Goal: Find specific page/section: Find specific page/section

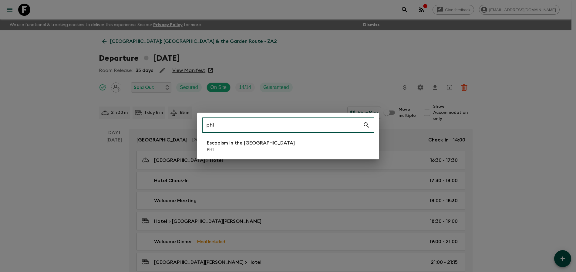
type input "ph1"
click at [258, 147] on p "PH1" at bounding box center [251, 150] width 88 height 6
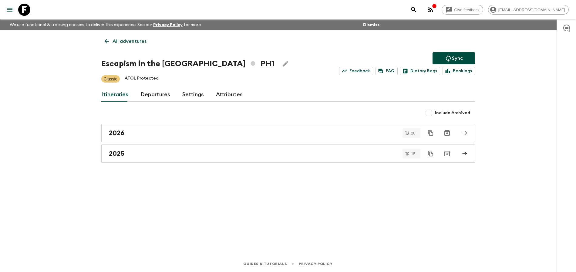
click at [161, 96] on link "Departures" at bounding box center [156, 94] width 30 height 15
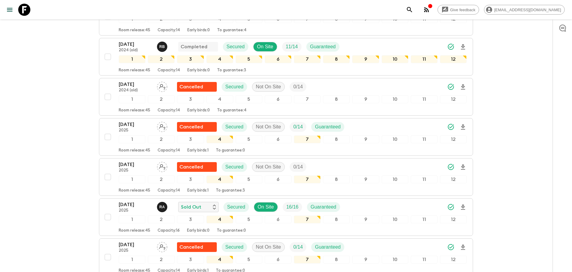
scroll to position [506, 0]
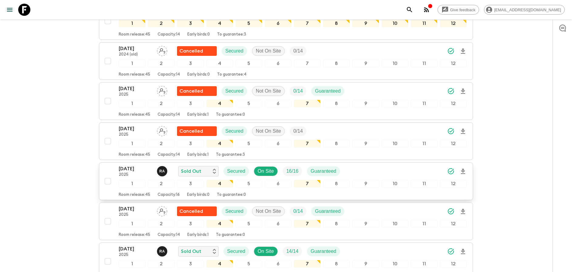
click at [412, 168] on div "[DATE] 2025 R A Sold Out Secured On Site 16 / 16 Guaranteed" at bounding box center [293, 171] width 348 height 12
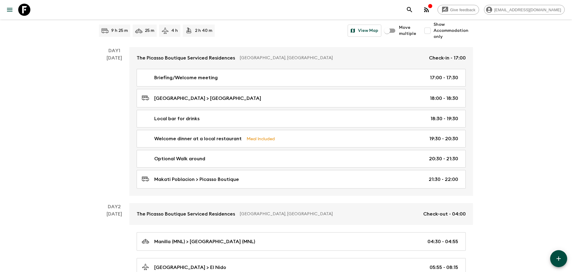
scroll to position [100, 0]
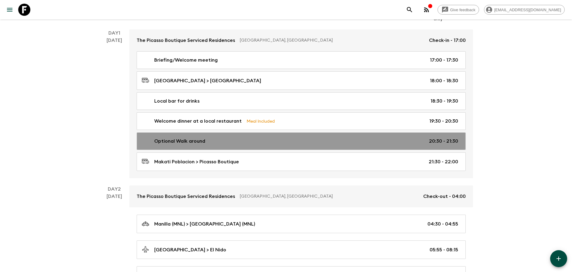
click at [434, 145] on link "Optional Walk around 20:30 - 21:30" at bounding box center [301, 141] width 329 height 18
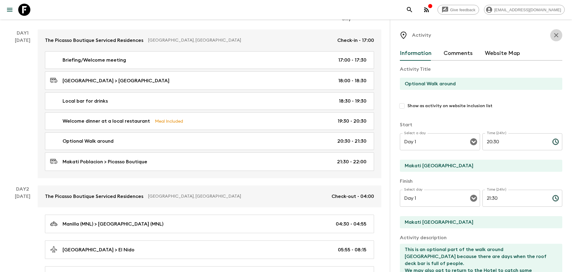
click at [552, 37] on icon "button" at bounding box center [555, 35] width 7 height 7
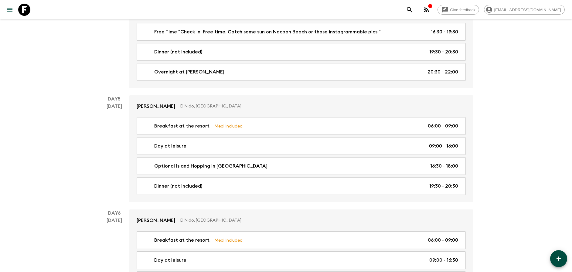
scroll to position [902, 0]
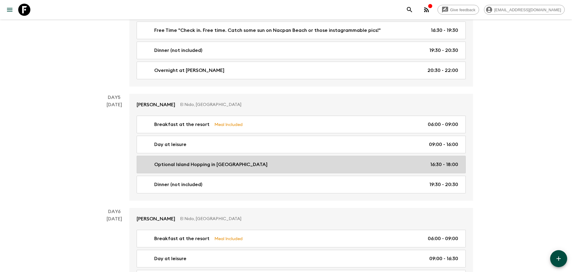
click at [362, 162] on div "Optional Island Hopping in [GEOGRAPHIC_DATA] 16:30 - 18:00" at bounding box center [300, 164] width 316 height 7
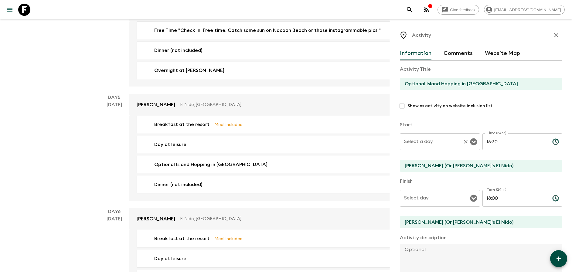
type input "Day 5"
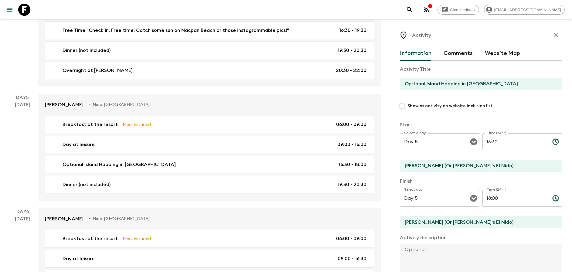
click at [554, 36] on icon "button" at bounding box center [555, 35] width 7 height 7
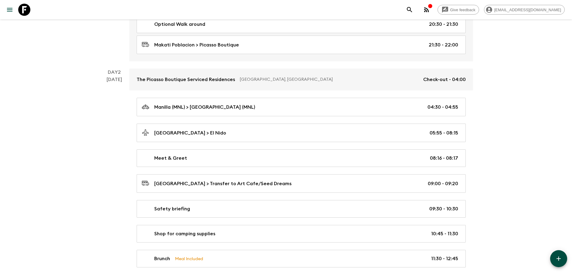
scroll to position [283, 0]
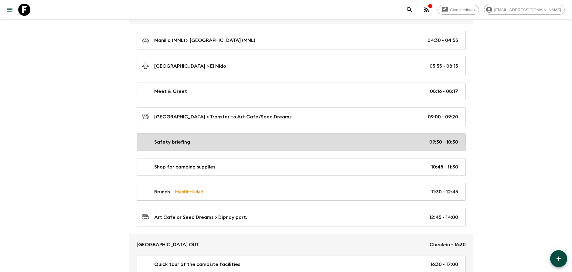
click at [414, 144] on link "Safety briefing 09:30 - 10:30" at bounding box center [301, 142] width 329 height 18
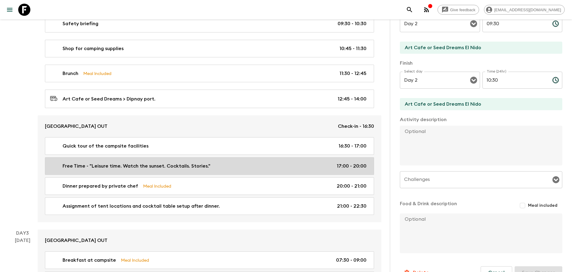
scroll to position [408, 0]
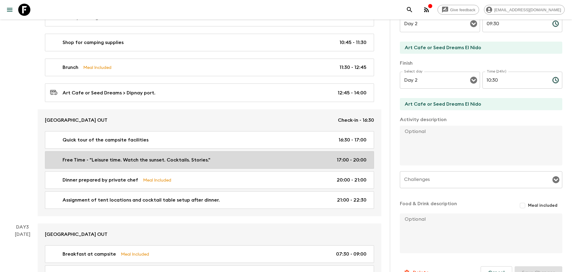
click at [296, 152] on link "Free Time - "Leisure time. Watch the sunset. Cocktails. Stories." 17:00 - 20:00" at bounding box center [209, 160] width 329 height 18
type input "Free Time - "Leisure time. Watch the sunset. Cocktails. Stories.""
type input "[GEOGRAPHIC_DATA]"
type textarea "Chairs are set up on the beach where you can wait for the sunset. "Inform group…"
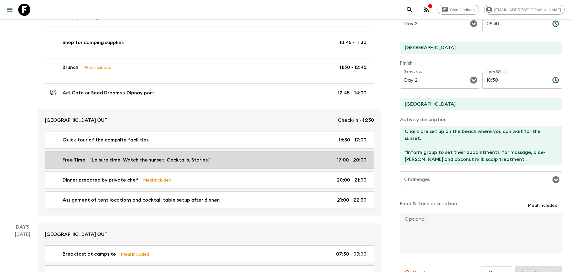
type input "17:00"
type input "20:00"
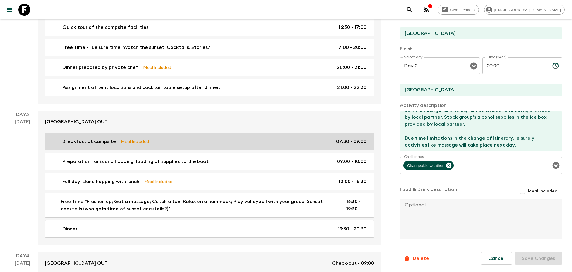
scroll to position [535, 0]
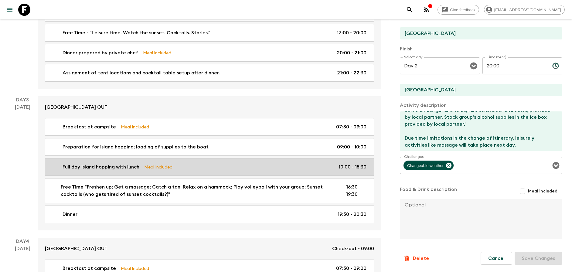
click at [236, 172] on link "Full day island hopping with lunch Meal Included 10:00 - 15:30" at bounding box center [209, 167] width 329 height 18
type input "Full day island hopping with lunch"
type textarea "Keep yourself hydrated. Reapply sunblock when needed. Enjoy and don't pay too m…"
checkbox input "true"
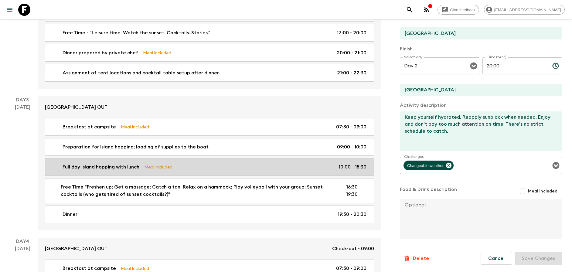
type input "Day 3"
type input "10:00"
type input "Day 3"
type input "15:30"
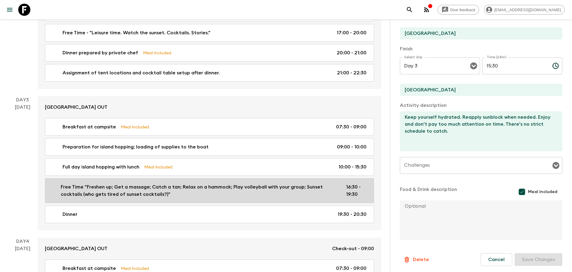
click at [284, 191] on p "Free Time "Freshen up; Get a massage; Catch a tan; Relax on a hammock; Play vol…" at bounding box center [199, 190] width 276 height 15
type input "Free Time "Freshen up; Get a massage; Catch a tan; Relax on a hammock; Play vol…"
type input "[GEOGRAPHIC_DATA] OUT"
type textarea "There is no mobile reception. It's digital detoxification. You must socialize w…"
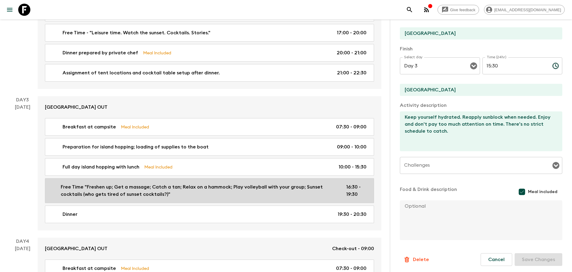
checkbox input "false"
type input "16:30"
type input "19:30"
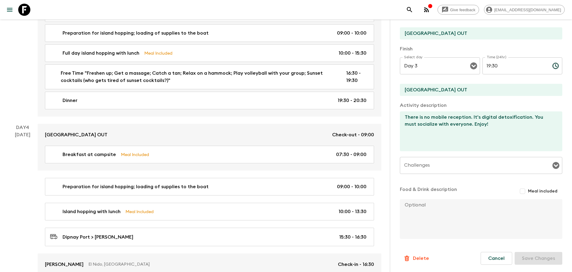
scroll to position [659, 0]
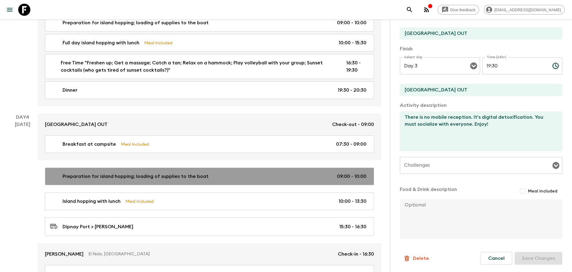
click at [242, 178] on link "Preparation for island hopping; loading of supplies to the boat 09:00 - 10:00" at bounding box center [209, 177] width 329 height 18
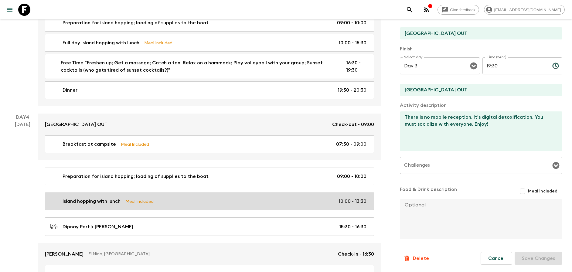
type input "Preparation for island hopping; loading of supplies to the boat"
type textarea "Apply sunblock, prepare your drybag, bring your cameras and drinks. Check if yo…"
type input "Day 4"
type input "09:00"
type input "Day 4"
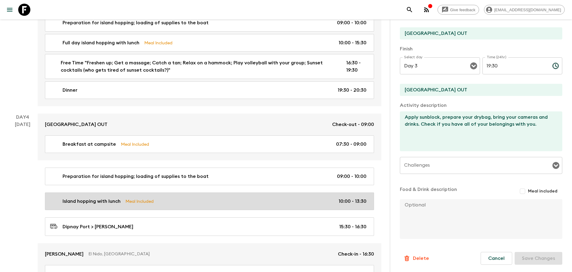
type input "10:00"
click at [201, 199] on div "Island hopping with lunch Meal Included 10:00 - 13:30" at bounding box center [208, 201] width 316 height 7
type input "Island hopping with lunch"
type input "EL NIDO"
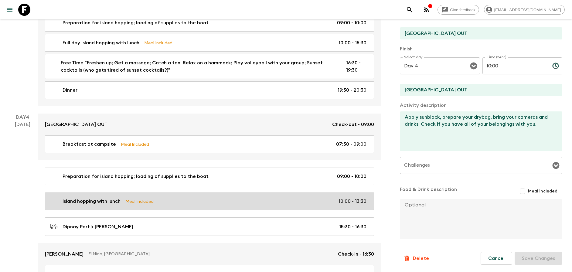
type textarea "Keep yourself hydrated. Reapply sunblock when needed. We'll make one or two sto…"
checkbox input "true"
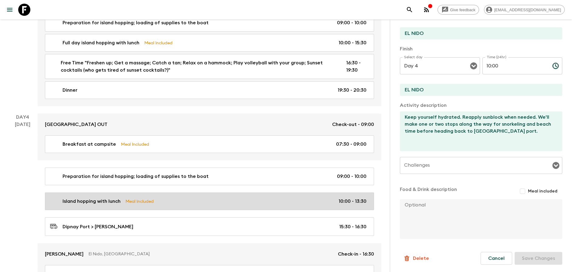
type input "10:00"
type input "13:30"
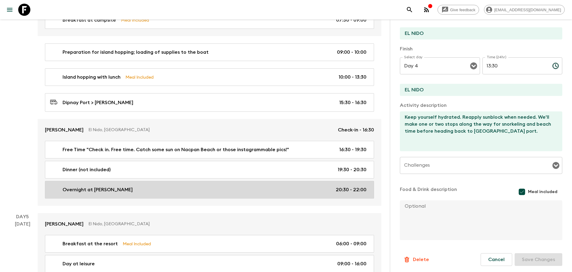
scroll to position [783, 0]
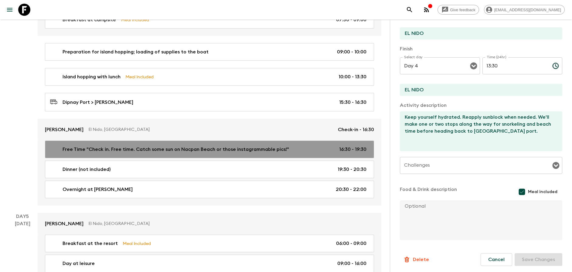
click at [214, 147] on p "Free Time "Check in. Free time. Catch some sun on Nacpan Beach or those instagr…" at bounding box center [176, 149] width 226 height 7
type input "Free Time "Check in. Free time. Catch some sun on Nacpan Beach or those instagr…"
type input "[PERSON_NAME] (Or [PERSON_NAME]'s El Nido)"
type textarea "There are no plans set but your pack leader will remind those from your group w…"
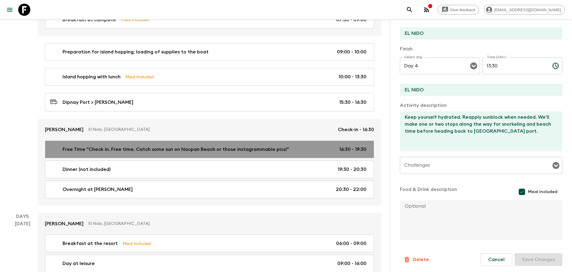
checkbox input "false"
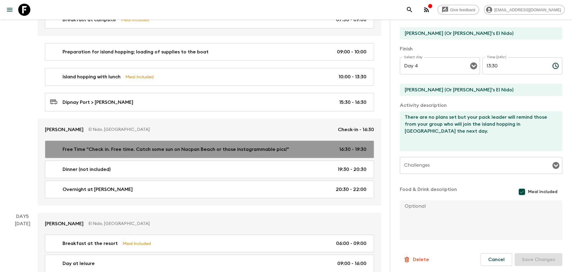
type input "16:30"
type input "19:30"
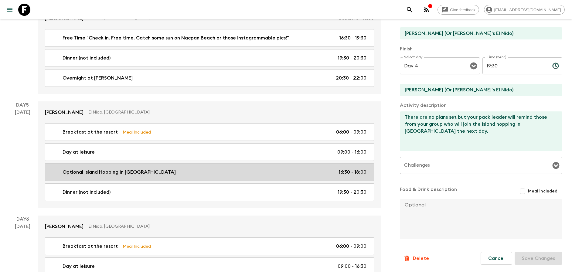
scroll to position [900, 0]
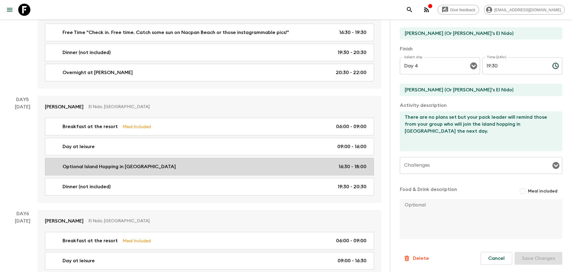
click at [217, 165] on div "Optional Island Hopping in [GEOGRAPHIC_DATA] 16:30 - 18:00" at bounding box center [208, 166] width 316 height 7
type input "Optional Island Hopping in [GEOGRAPHIC_DATA]"
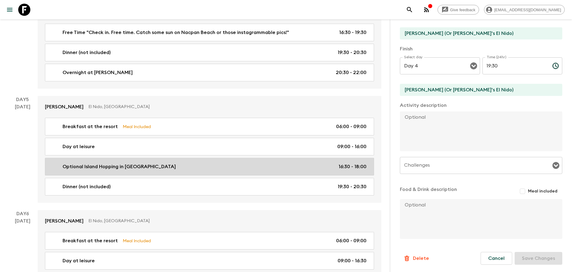
type input "Day 5"
type input "18:00"
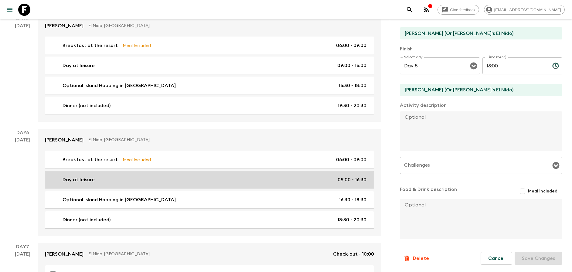
scroll to position [1000, 0]
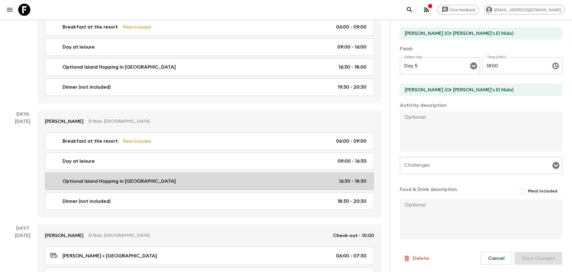
click at [182, 180] on div "Optional Island Hopping in [GEOGRAPHIC_DATA] 16:30 - 18:30" at bounding box center [208, 181] width 316 height 7
type input "Optional Island Hopping in [GEOGRAPHIC_DATA]"
type input "Day 6"
type input "18:30"
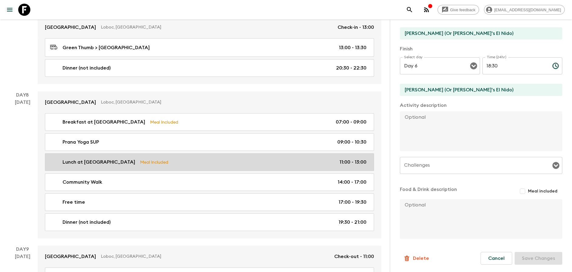
scroll to position [1338, 0]
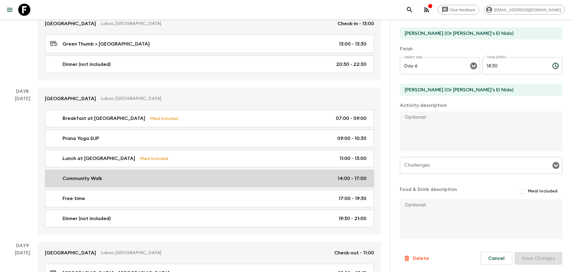
click at [227, 175] on div "Community Walk 14:00 - 17:00" at bounding box center [208, 178] width 316 height 7
type input "Community Walk"
type input "Bohol Farm"
type textarea ""The only way to truly know a place is to engage with the people who live there…"
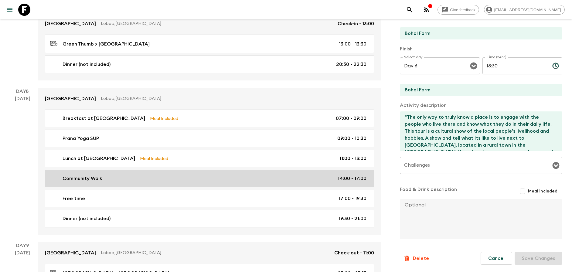
type input "Day 8"
type input "14:00"
type input "Day 8"
type input "17:00"
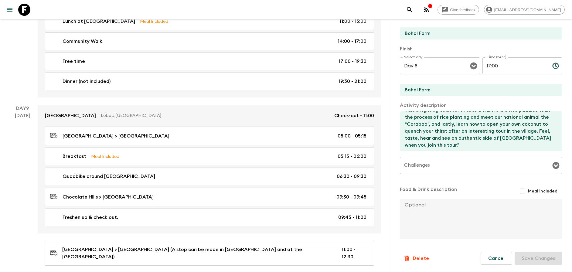
scroll to position [1477, 0]
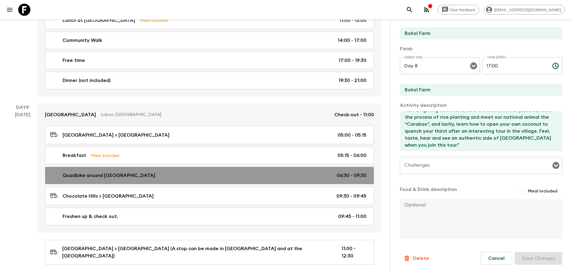
click at [221, 172] on div "Quadbike around [GEOGRAPHIC_DATA] 06:30 - 09:30" at bounding box center [208, 175] width 316 height 7
type input "Quadbike around [GEOGRAPHIC_DATA]"
type input "Chocolate Hills"
type textarea "There will be a briefing followed by a fitting of helmets and assignment of qua…"
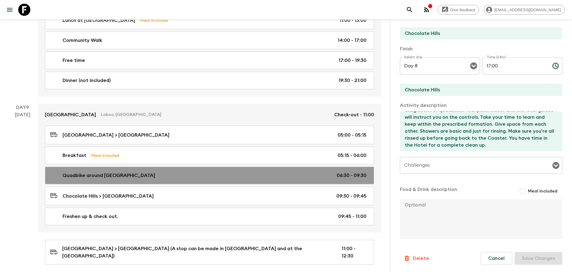
type input "Day 9"
type input "06:30"
type input "Day 9"
type input "09:30"
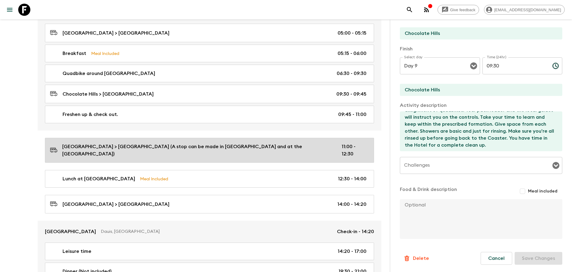
scroll to position [1579, 0]
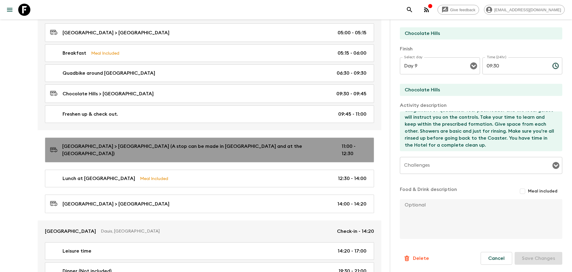
click at [205, 147] on link "[GEOGRAPHIC_DATA] > [GEOGRAPHIC_DATA] (A stop can be made in [GEOGRAPHIC_DATA] …" at bounding box center [209, 150] width 329 height 25
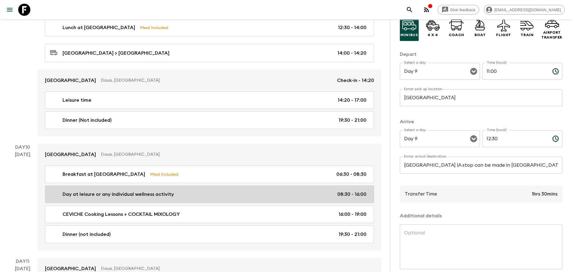
scroll to position [1757, 0]
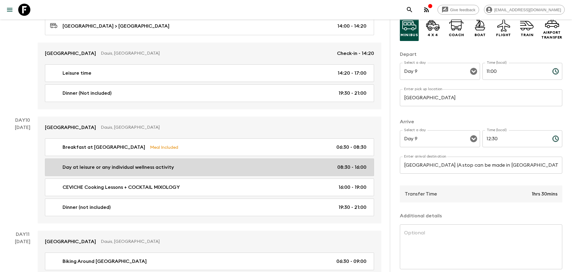
click at [204, 164] on div "Day at leisure or any individual wellness activity 08:30 - 16:00" at bounding box center [208, 167] width 316 height 7
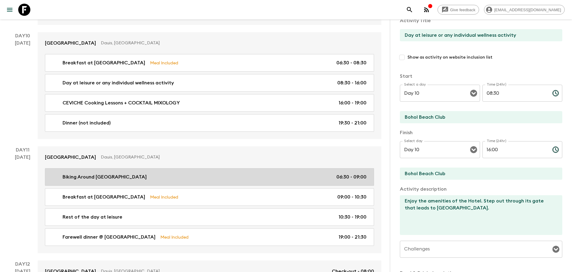
scroll to position [1845, 0]
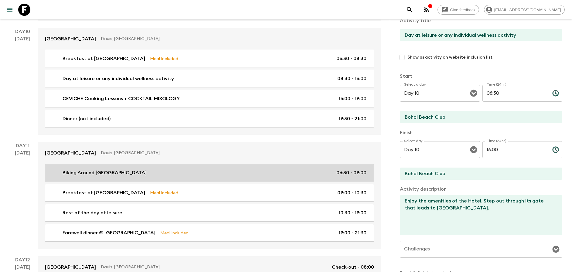
click at [217, 168] on link "Biking Around [GEOGRAPHIC_DATA] 06:30 - 09:00" at bounding box center [209, 173] width 329 height 18
type input "Biking Around [GEOGRAPHIC_DATA]"
type input "[GEOGRAPHIC_DATA]"
type textarea "Biking around [GEOGRAPHIC_DATA]."
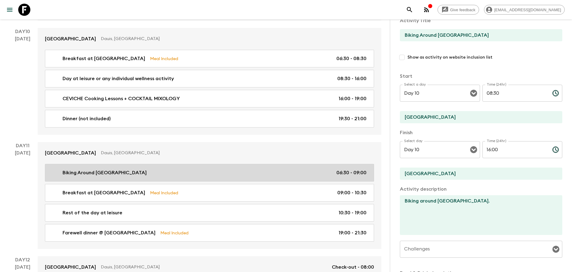
type input "Day 11"
type input "06:30"
type input "Day 11"
type input "09:00"
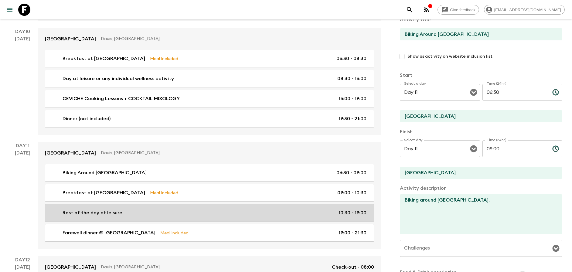
scroll to position [51, 0]
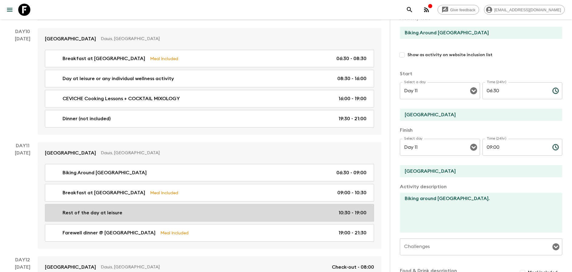
click at [274, 204] on link "Rest of the day at leisure 10:30 - 19:00" at bounding box center [209, 213] width 329 height 18
type input "Rest of the day at leisure"
type input "[GEOGRAPHIC_DATA]"
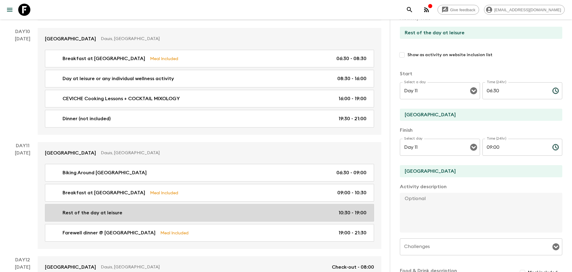
type input "10:30"
type input "19:00"
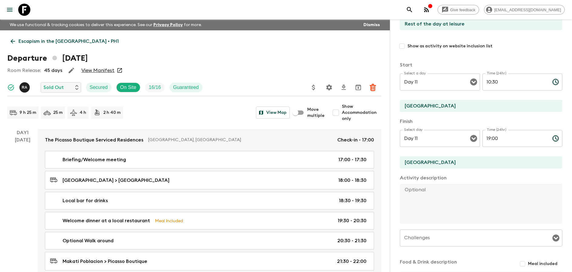
scroll to position [60, 0]
click at [328, 61] on div "Departure [DATE]" at bounding box center [194, 58] width 374 height 12
click at [331, 60] on div "Departure [DATE]" at bounding box center [194, 58] width 374 height 12
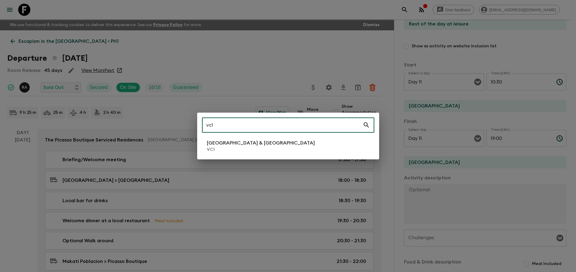
type input "vc1"
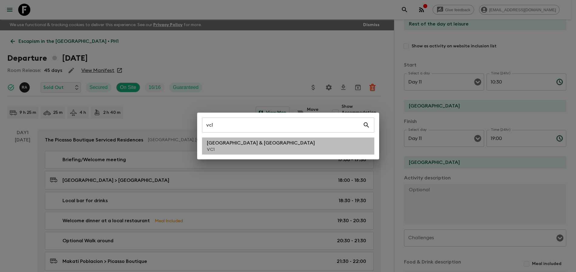
click at [257, 141] on li "Vietnam & Cambodia VC1" at bounding box center [288, 146] width 172 height 17
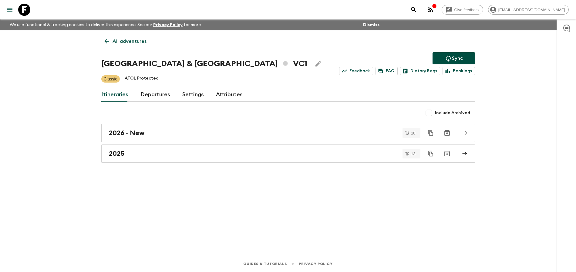
click at [157, 95] on link "Departures" at bounding box center [156, 94] width 30 height 15
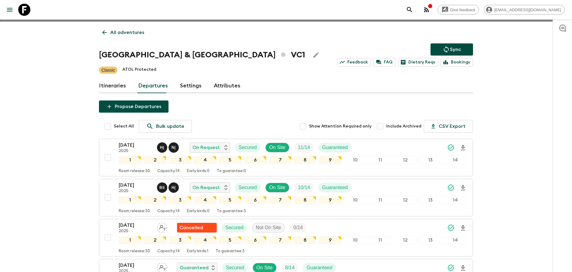
scroll to position [19, 0]
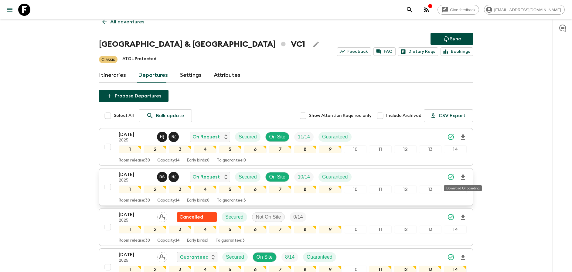
click at [462, 176] on icon "Download Onboarding" at bounding box center [463, 177] width 4 height 5
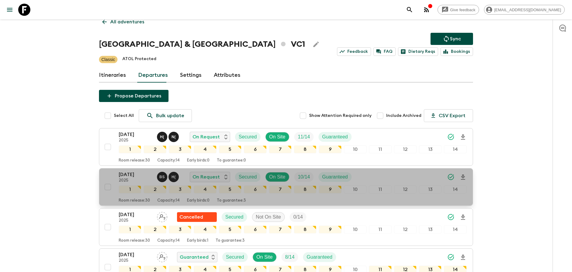
click at [420, 174] on div "[DATE] 2025 B S H ( On Request Secured On Site 10 / 14 Guaranteed" at bounding box center [293, 177] width 348 height 12
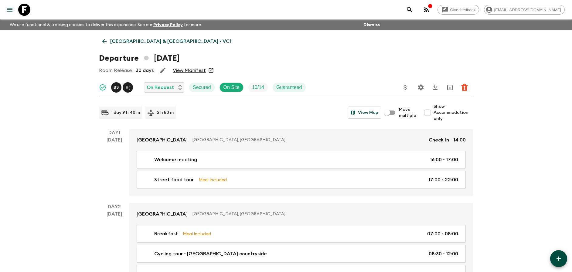
click at [437, 110] on span "Show Accommodation only" at bounding box center [452, 113] width 39 height 18
click at [433, 110] on input "Show Accommodation only" at bounding box center [427, 113] width 12 height 12
checkbox input "true"
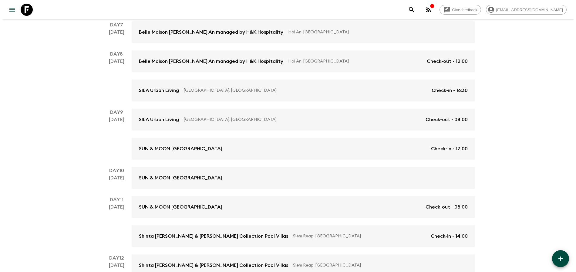
scroll to position [495, 0]
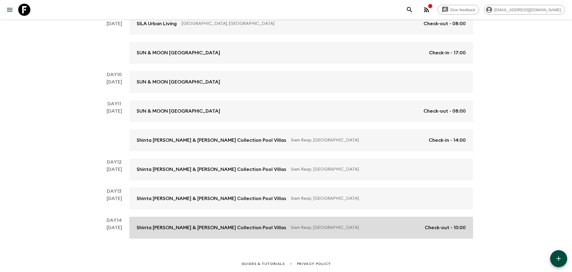
click at [299, 231] on div "Shinta [PERSON_NAME] & [PERSON_NAME] Collection Pool Villas Siem Reap, [GEOGRAP…" at bounding box center [301, 227] width 329 height 7
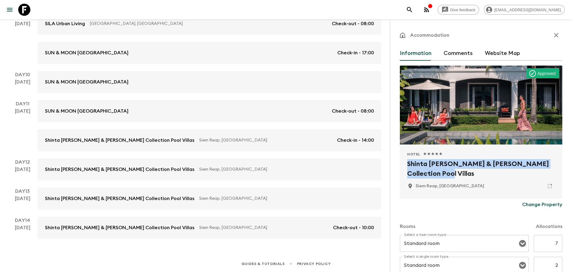
drag, startPoint x: 467, startPoint y: 176, endPoint x: 399, endPoint y: 166, distance: 68.2
click at [400, 166] on div "Hotel 1 Star 2 Stars 3 Stars 4 Stars 5 Stars Shinta [PERSON_NAME] & [PERSON_NAM…" at bounding box center [481, 171] width 162 height 54
copy h2 "Shinta [PERSON_NAME] & [PERSON_NAME] Collection Pool Villas"
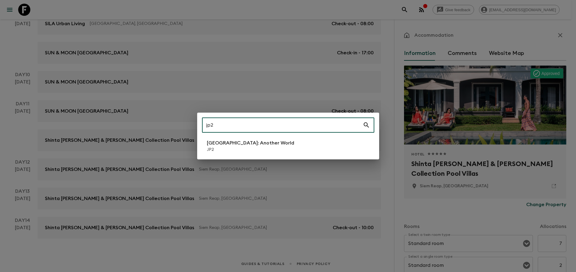
type input "jp2"
click at [332, 139] on li "[GEOGRAPHIC_DATA]: Another World JP2" at bounding box center [288, 146] width 172 height 17
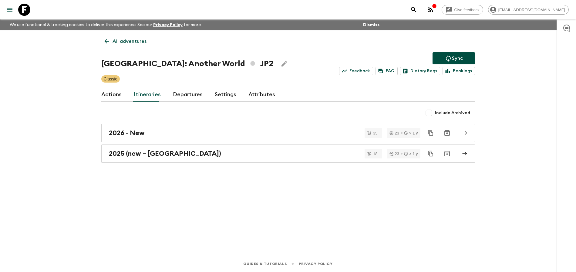
click at [178, 92] on link "Departures" at bounding box center [188, 94] width 30 height 15
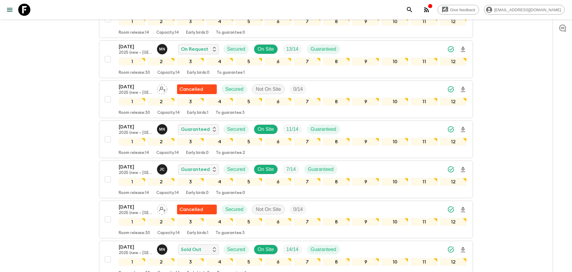
scroll to position [290, 0]
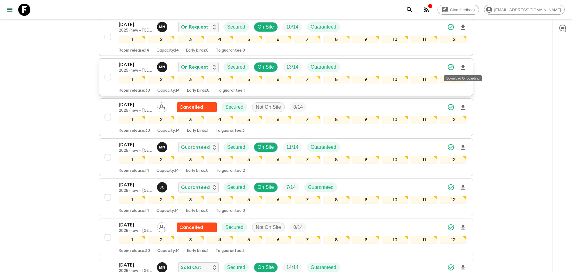
click at [464, 68] on icon "Download Onboarding" at bounding box center [462, 67] width 7 height 7
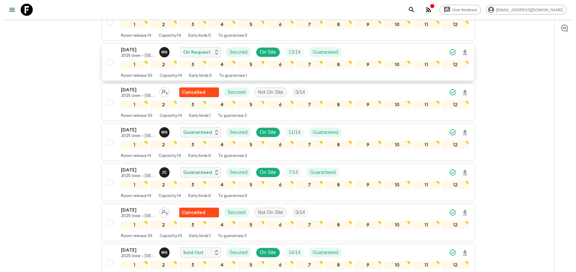
scroll to position [309, 0]
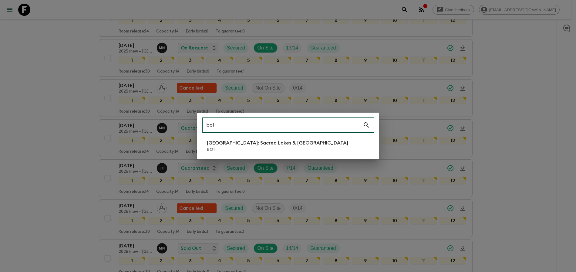
type input "bo1"
click at [294, 141] on li "[GEOGRAPHIC_DATA]: Sacred Lakes & [GEOGRAPHIC_DATA] BO1" at bounding box center [288, 146] width 172 height 17
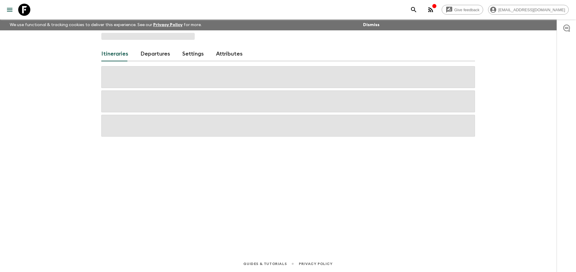
click at [158, 58] on link "Departures" at bounding box center [156, 54] width 30 height 15
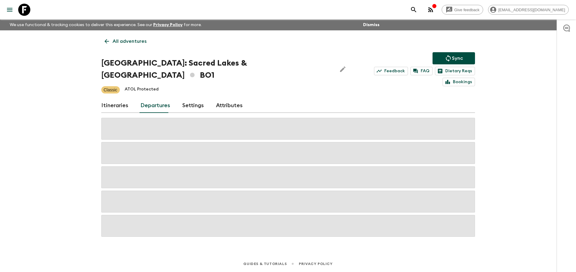
click at [153, 98] on link "Departures" at bounding box center [156, 105] width 30 height 15
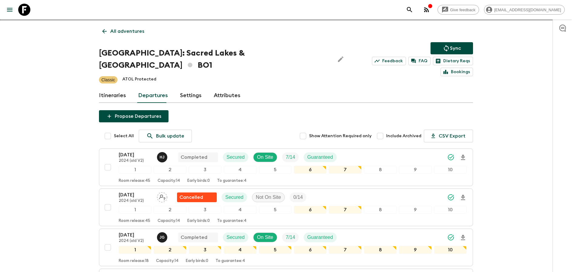
scroll to position [40, 0]
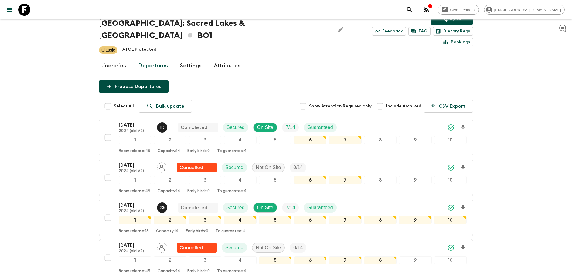
click at [110, 131] on input "checkbox" at bounding box center [108, 137] width 12 height 12
checkbox input "true"
click at [108, 172] on input "checkbox" at bounding box center [108, 178] width 12 height 12
checkbox input "true"
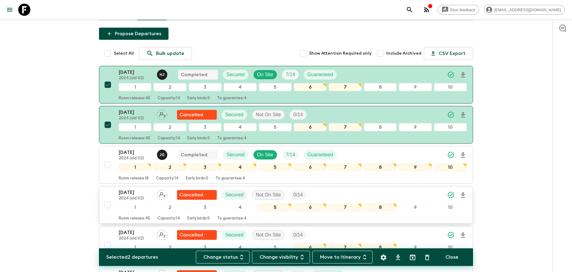
scroll to position [112, 0]
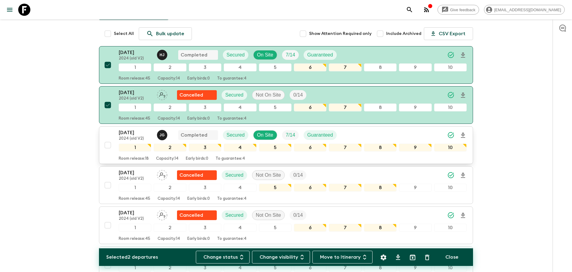
click at [107, 139] on input "checkbox" at bounding box center [108, 145] width 12 height 12
checkbox input "true"
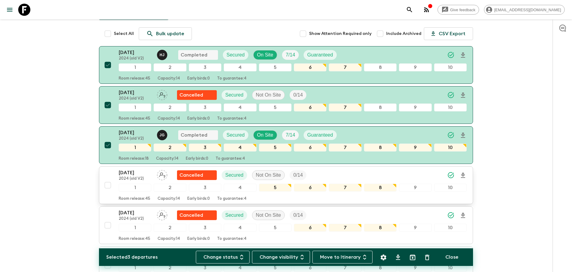
click at [104, 179] on input "checkbox" at bounding box center [108, 185] width 12 height 12
checkbox input "true"
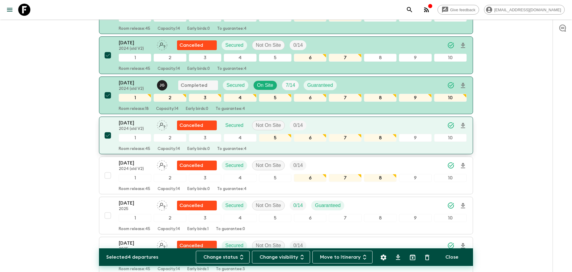
scroll to position [165, 0]
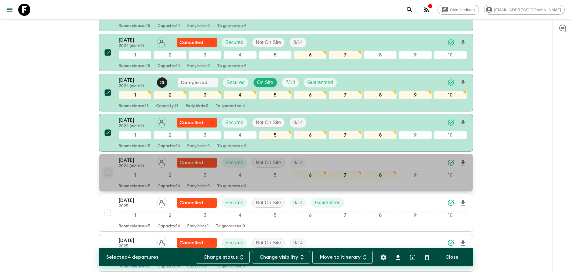
click at [107, 167] on input "checkbox" at bounding box center [108, 173] width 12 height 12
checkbox input "true"
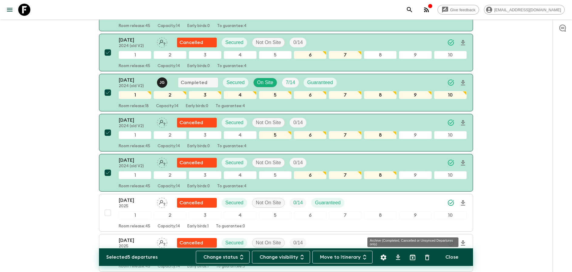
click at [414, 259] on icon "Archive (Completed, Cancelled or Unsynced Departures only)" at bounding box center [412, 257] width 7 height 7
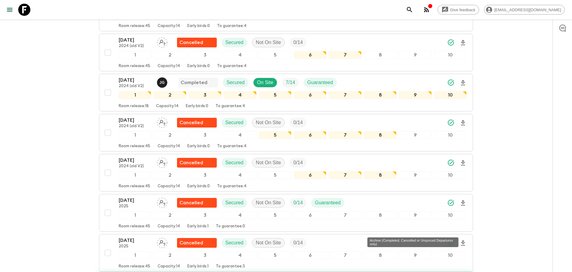
checkbox input "false"
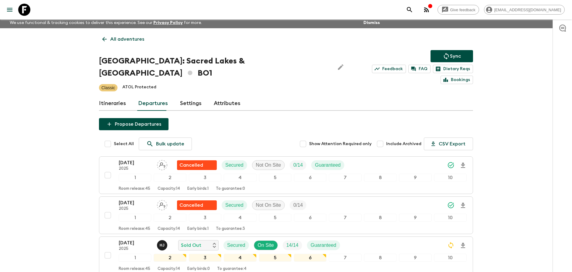
scroll to position [118, 0]
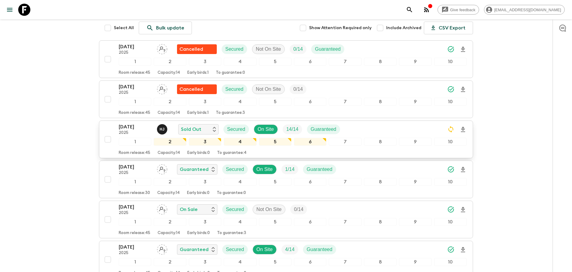
click at [463, 127] on icon "Download Onboarding" at bounding box center [463, 129] width 4 height 5
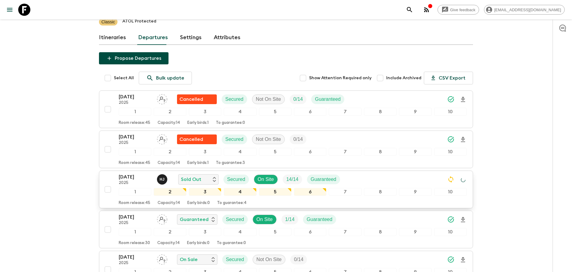
scroll to position [0, 0]
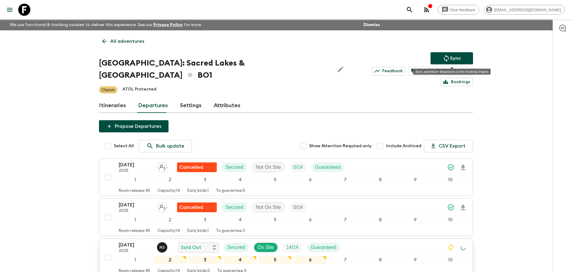
click at [442, 58] on button "Sync" at bounding box center [451, 58] width 42 height 12
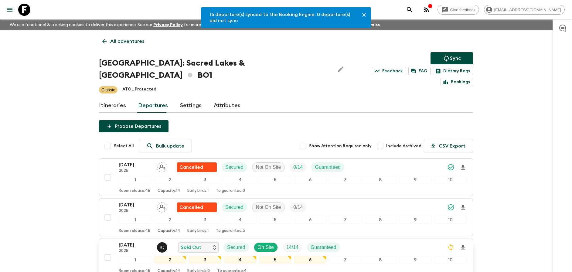
click at [457, 59] on p "Sync" at bounding box center [455, 58] width 11 height 7
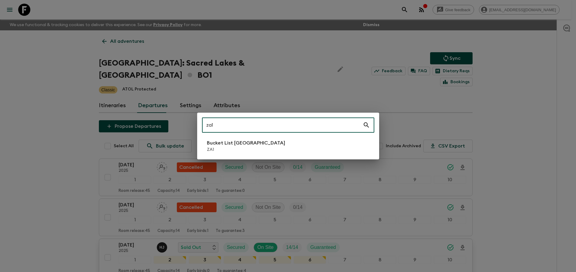
type input "za1"
click at [270, 139] on li "Bucket List [GEOGRAPHIC_DATA] ZA1" at bounding box center [288, 146] width 172 height 17
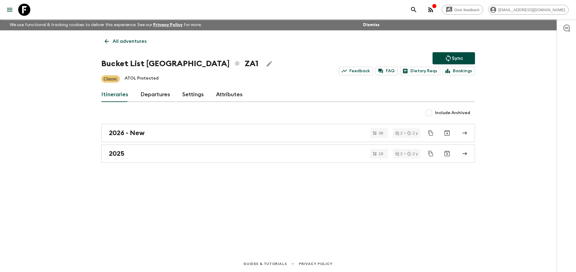
click at [165, 100] on link "Departures" at bounding box center [156, 94] width 30 height 15
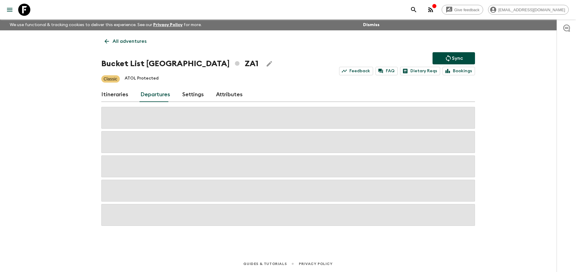
click at [528, 118] on div "Give feedback [PERSON_NAME][EMAIL_ADDRESS][DOMAIN_NAME] We use functional & tra…" at bounding box center [288, 136] width 576 height 272
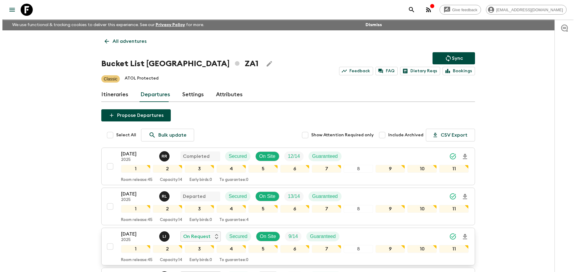
scroll to position [112, 0]
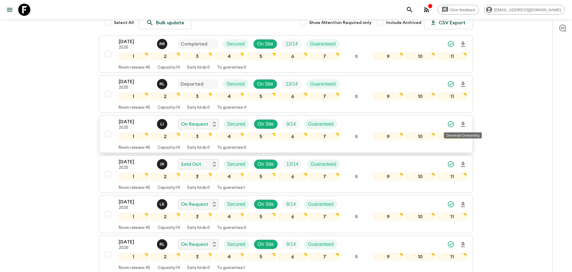
click at [464, 124] on icon "Download Onboarding" at bounding box center [463, 124] width 4 height 5
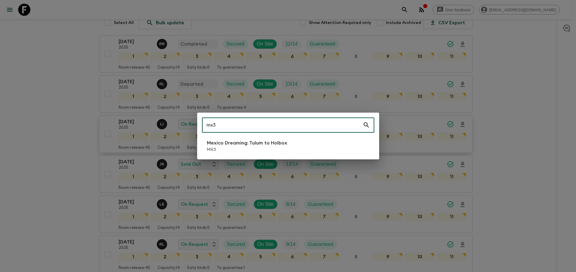
type input "mx3"
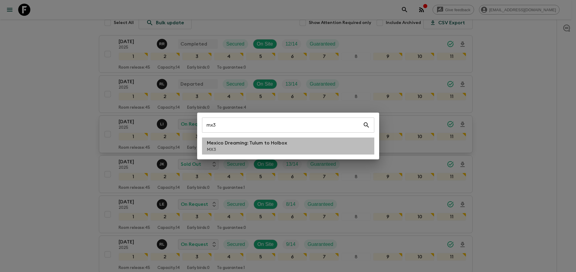
click at [304, 151] on li "Mexico Dreaming: Tulum to Holbox MX3" at bounding box center [288, 146] width 172 height 17
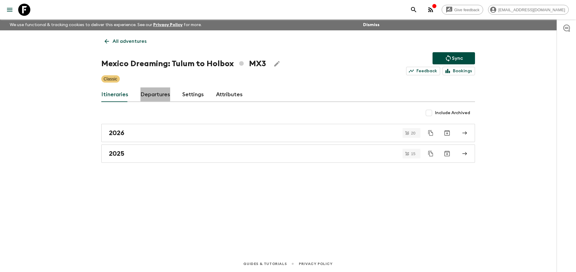
click at [153, 92] on link "Departures" at bounding box center [156, 94] width 30 height 15
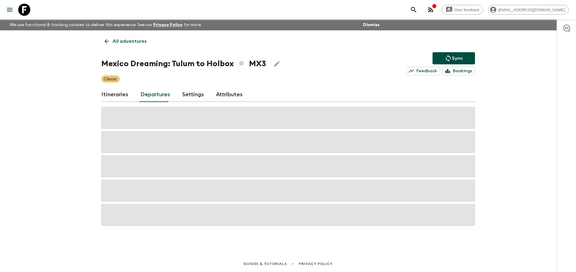
click at [483, 110] on div "Give feedback [PERSON_NAME][EMAIL_ADDRESS][DOMAIN_NAME] We use functional & tra…" at bounding box center [288, 136] width 576 height 272
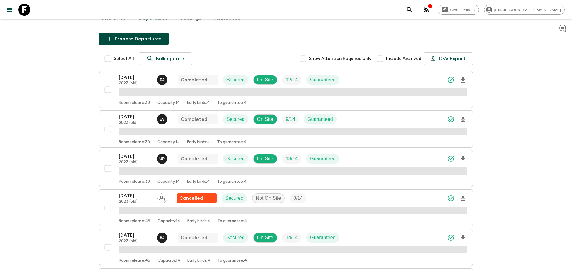
scroll to position [127, 0]
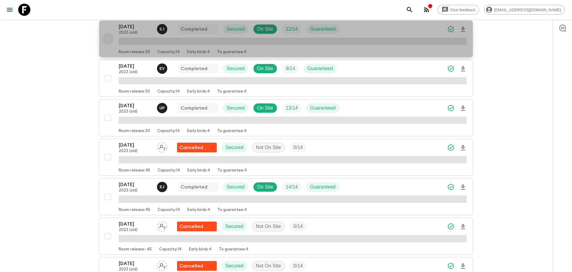
click at [109, 38] on input "checkbox" at bounding box center [108, 39] width 12 height 12
checkbox input "true"
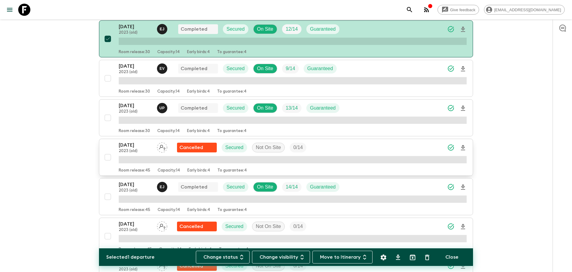
click at [108, 79] on input "checkbox" at bounding box center [108, 78] width 12 height 12
checkbox input "true"
click at [108, 118] on input "checkbox" at bounding box center [108, 118] width 12 height 12
checkbox input "true"
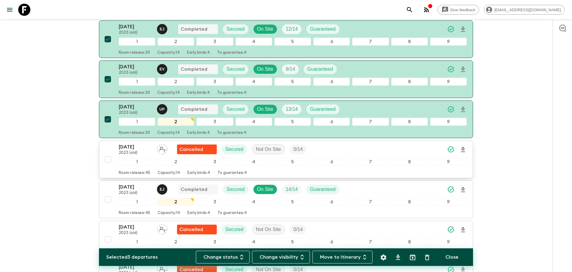
click at [105, 158] on input "checkbox" at bounding box center [108, 159] width 12 height 12
checkbox input "true"
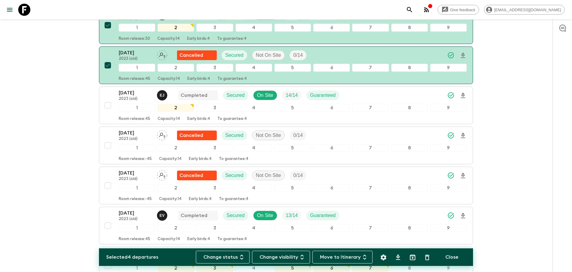
scroll to position [238, 0]
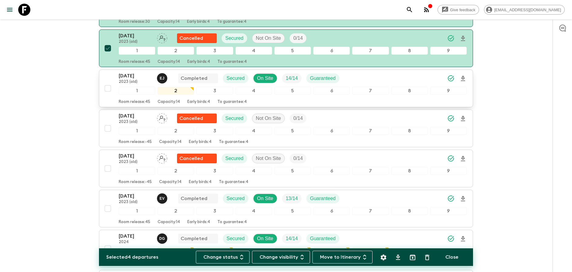
drag, startPoint x: 107, startPoint y: 86, endPoint x: 107, endPoint y: 89, distance: 3.1
click at [107, 86] on input "checkbox" at bounding box center [108, 88] width 12 height 12
checkbox input "true"
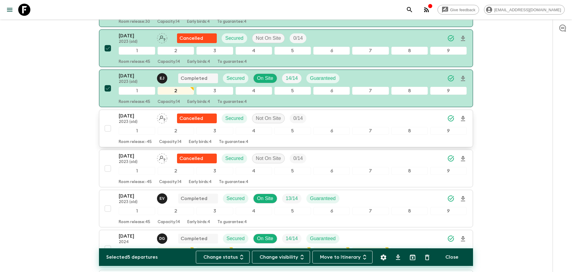
drag, startPoint x: 109, startPoint y: 129, endPoint x: 109, endPoint y: 138, distance: 9.1
click at [109, 129] on input "checkbox" at bounding box center [108, 128] width 12 height 12
checkbox input "true"
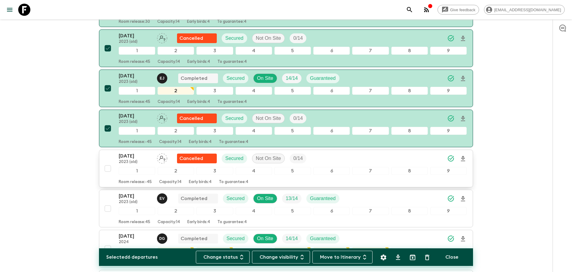
click at [108, 168] on input "checkbox" at bounding box center [108, 168] width 12 height 12
checkbox input "true"
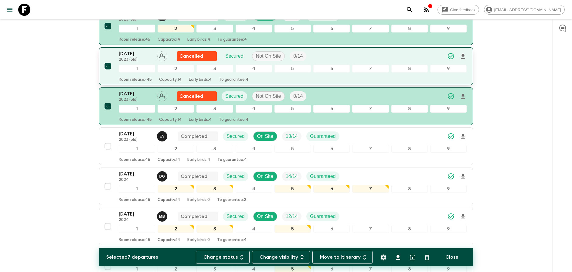
scroll to position [318, 0]
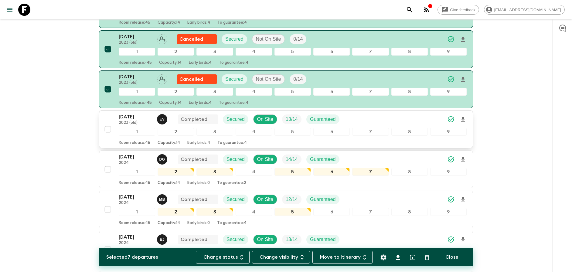
click at [109, 131] on input "checkbox" at bounding box center [108, 129] width 12 height 12
checkbox input "true"
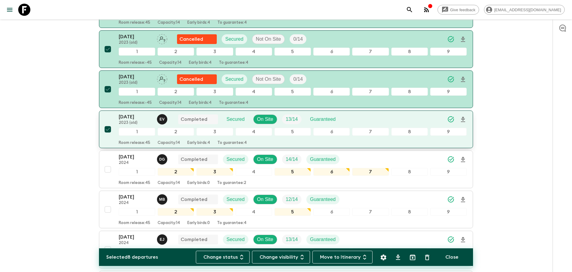
click at [108, 170] on input "checkbox" at bounding box center [108, 169] width 12 height 12
checkbox input "true"
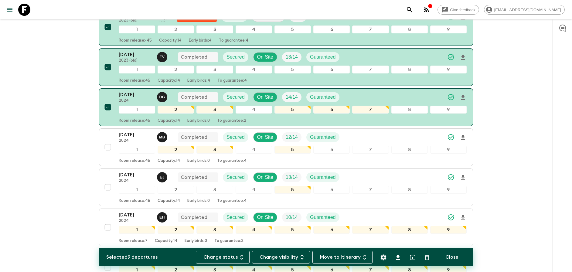
scroll to position [380, 0]
click at [108, 145] on input "checkbox" at bounding box center [108, 147] width 12 height 12
checkbox input "true"
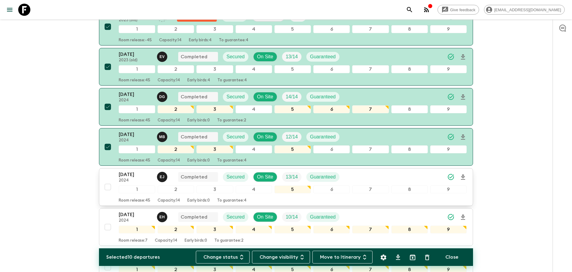
click at [110, 187] on input "checkbox" at bounding box center [108, 187] width 12 height 12
checkbox input "true"
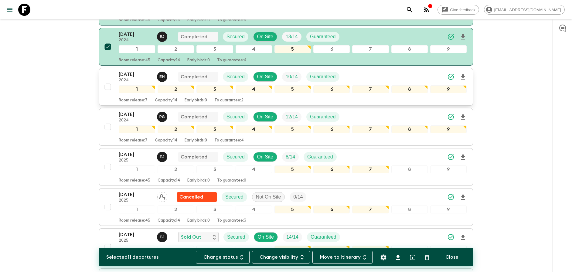
scroll to position [521, 0]
click at [106, 87] on input "checkbox" at bounding box center [108, 86] width 12 height 12
checkbox input "true"
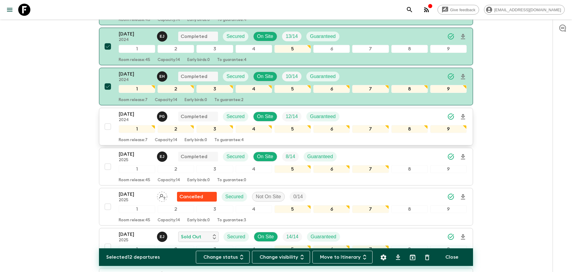
drag, startPoint x: 109, startPoint y: 126, endPoint x: 112, endPoint y: 117, distance: 9.3
click at [109, 126] on input "checkbox" at bounding box center [108, 127] width 12 height 12
checkbox input "true"
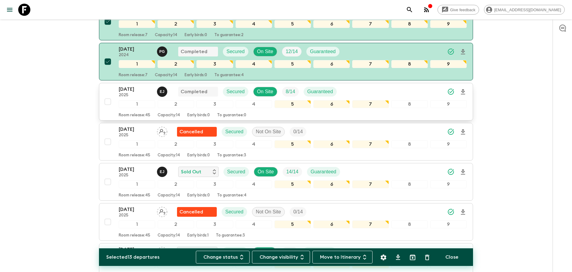
scroll to position [586, 0]
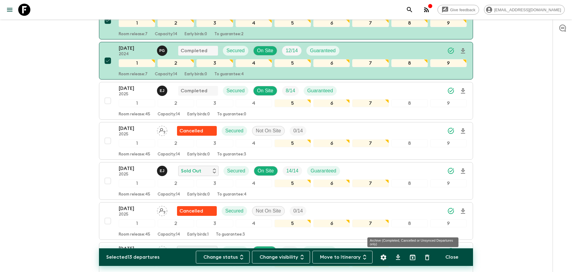
click at [412, 257] on icon "Archive (Completed, Cancelled or Unsynced Departures only)" at bounding box center [412, 257] width 7 height 7
checkbox input "false"
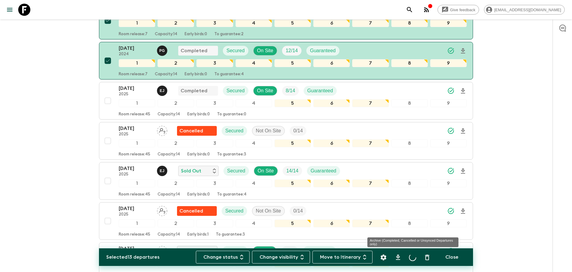
checkbox input "false"
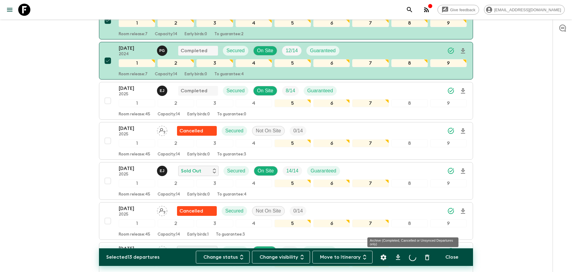
checkbox input "false"
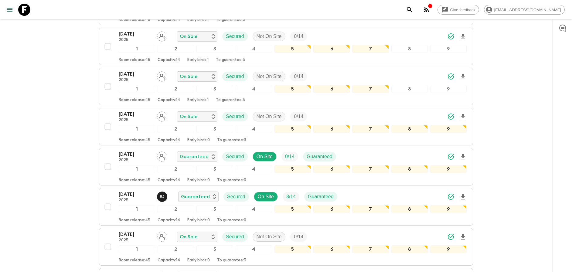
scroll to position [500, 0]
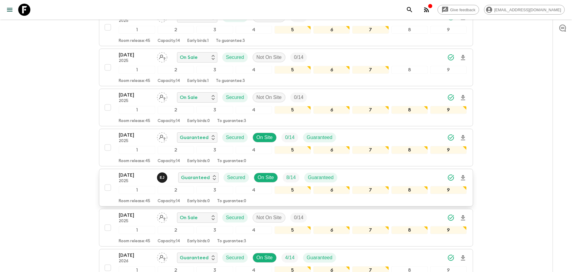
click at [399, 175] on div "[DATE] 2025 [PERSON_NAME] Guaranteed Secured On Site 8 / 14 Guaranteed" at bounding box center [293, 178] width 348 height 12
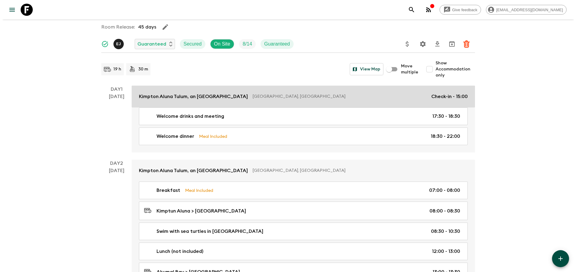
scroll to position [45, 0]
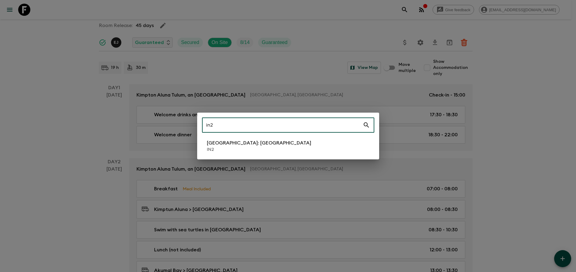
type input "in2"
click at [298, 149] on li "[GEOGRAPHIC_DATA]: [GEOGRAPHIC_DATA] IN2" at bounding box center [288, 146] width 172 height 17
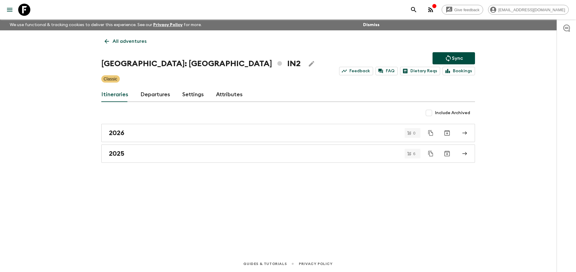
click at [158, 97] on link "Departures" at bounding box center [156, 94] width 30 height 15
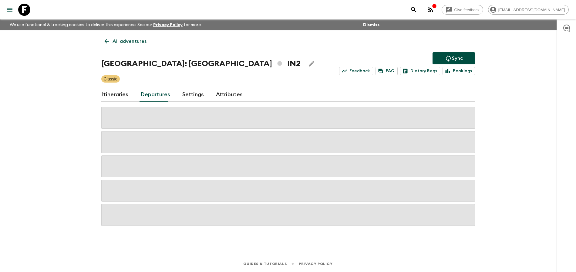
click at [521, 138] on div "Give feedback [PERSON_NAME][EMAIL_ADDRESS][DOMAIN_NAME] We use functional & tra…" at bounding box center [288, 136] width 576 height 272
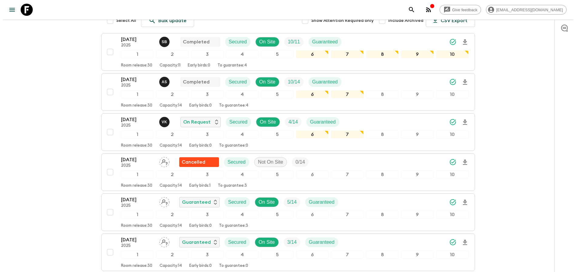
scroll to position [118, 0]
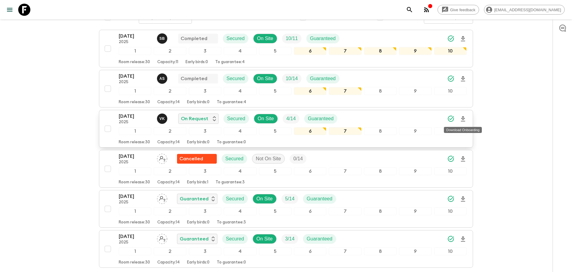
click at [464, 118] on icon "Download Onboarding" at bounding box center [463, 118] width 4 height 5
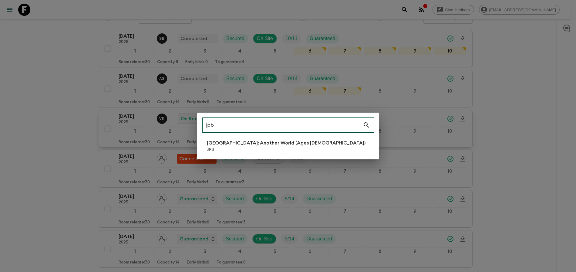
type input "jpb"
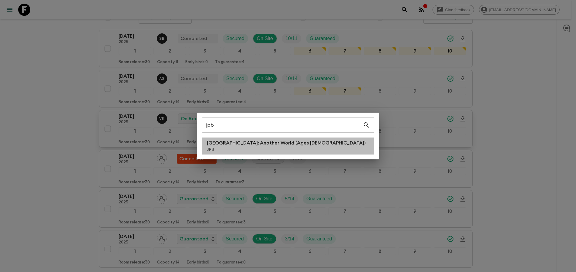
click at [224, 150] on p "JPB" at bounding box center [286, 150] width 159 height 6
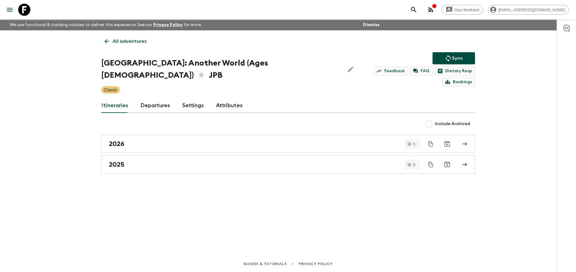
click at [162, 98] on link "Departures" at bounding box center [156, 105] width 30 height 15
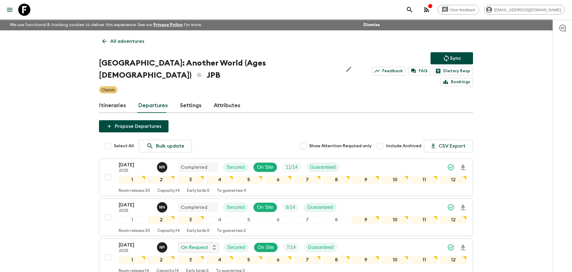
drag, startPoint x: 519, startPoint y: 124, endPoint x: 519, endPoint y: 104, distance: 20.3
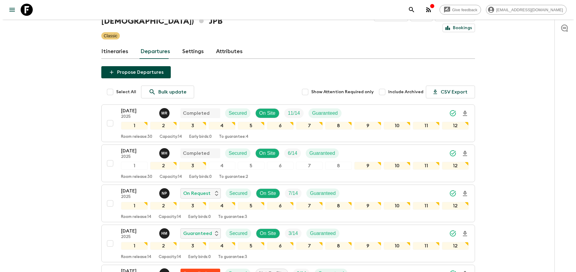
scroll to position [100, 0]
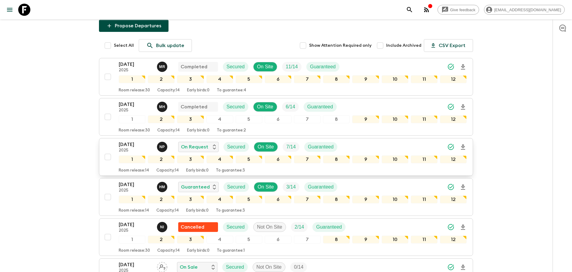
click at [461, 144] on icon "Download Onboarding" at bounding box center [462, 147] width 7 height 7
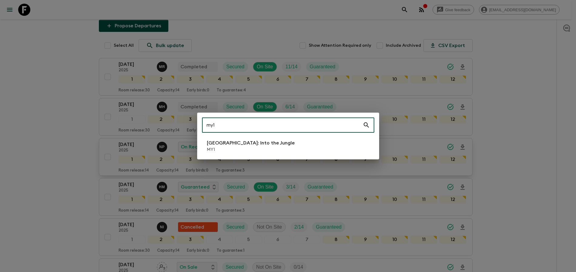
type input "my1"
click at [277, 143] on li "[GEOGRAPHIC_DATA]: Into the Jungle MY1" at bounding box center [288, 146] width 172 height 17
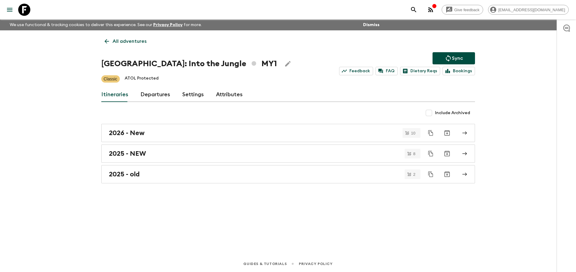
click at [158, 100] on link "Departures" at bounding box center [156, 94] width 30 height 15
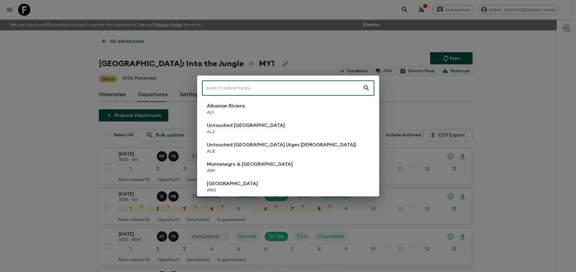
type input "y"
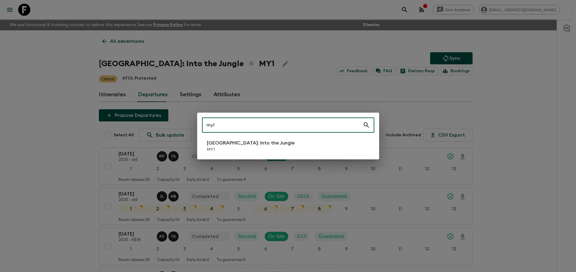
type input "my1"
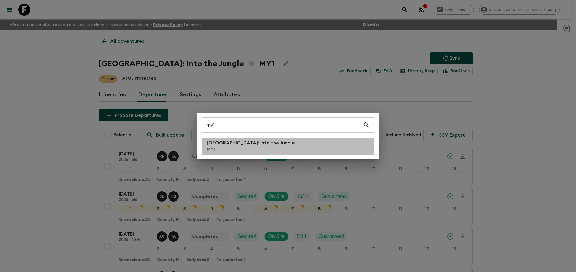
click at [248, 142] on p "[GEOGRAPHIC_DATA]: Into the Jungle" at bounding box center [251, 142] width 88 height 7
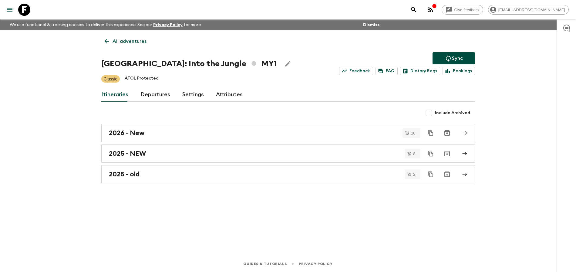
click at [156, 96] on link "Departures" at bounding box center [156, 94] width 30 height 15
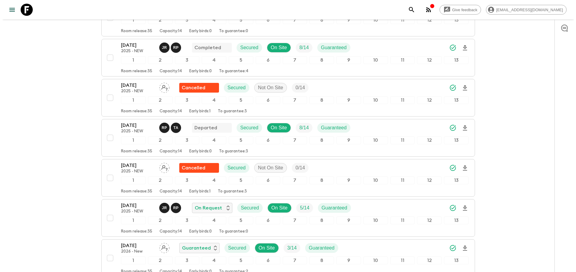
scroll to position [362, 0]
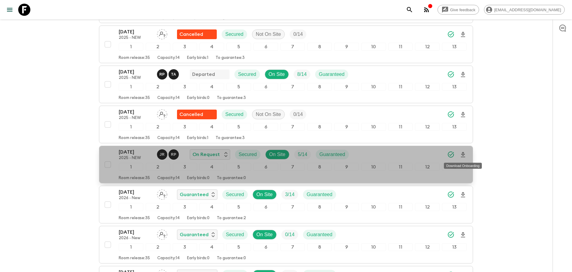
click at [463, 155] on icon "Download Onboarding" at bounding box center [462, 154] width 7 height 7
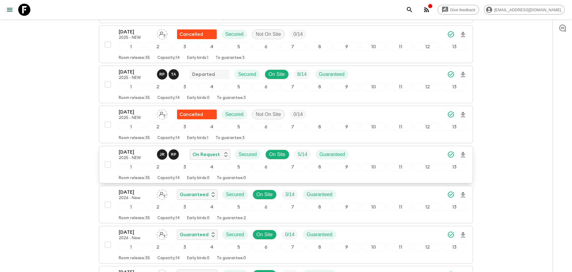
click at [524, 97] on div "Give feedback [PERSON_NAME][EMAIL_ADDRESS][DOMAIN_NAME] We use functional & tra…" at bounding box center [286, 139] width 572 height 1002
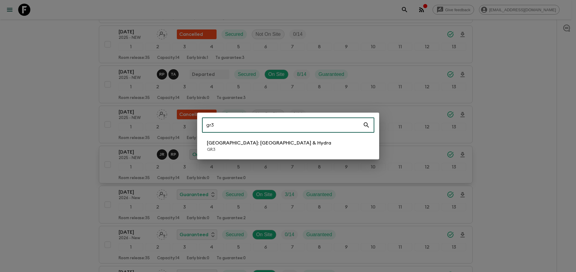
type input "gr3"
click at [311, 141] on li "[GEOGRAPHIC_DATA]: [GEOGRAPHIC_DATA] & Hydra GR3" at bounding box center [288, 146] width 172 height 17
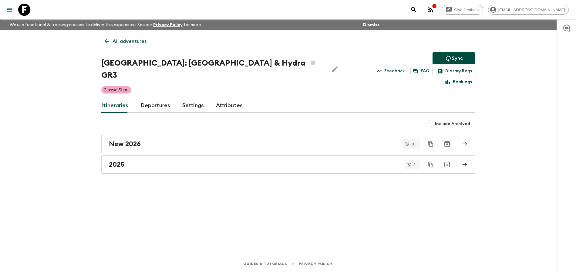
click at [158, 99] on link "Departures" at bounding box center [156, 105] width 30 height 15
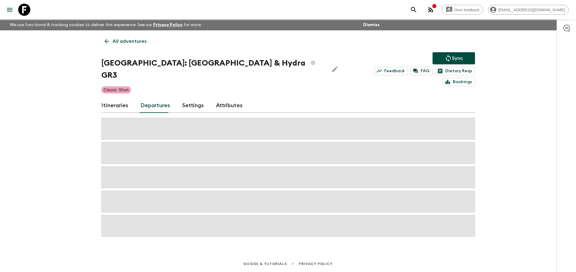
click at [532, 95] on div "Give feedback [PERSON_NAME][EMAIL_ADDRESS][DOMAIN_NAME] We use functional & tra…" at bounding box center [288, 136] width 576 height 272
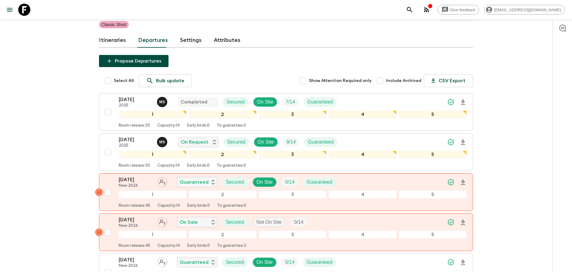
scroll to position [69, 0]
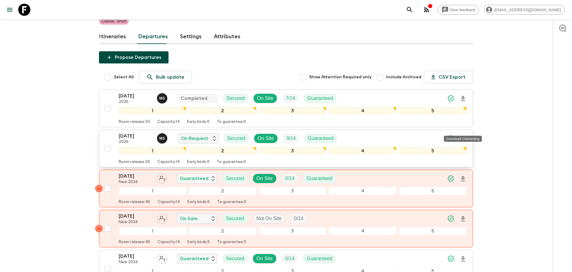
click at [463, 136] on icon "Download Onboarding" at bounding box center [463, 138] width 4 height 5
